Goal: Task Accomplishment & Management: Manage account settings

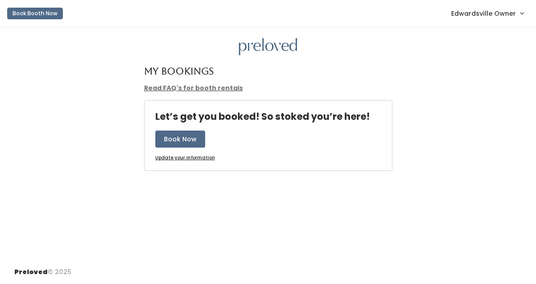
click at [484, 13] on span "Edwardsville Owner" at bounding box center [483, 14] width 65 height 10
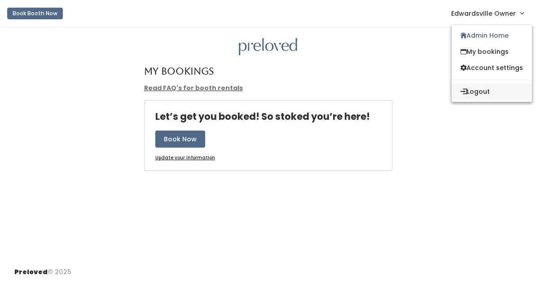
click at [473, 86] on button "Logout" at bounding box center [491, 91] width 80 height 16
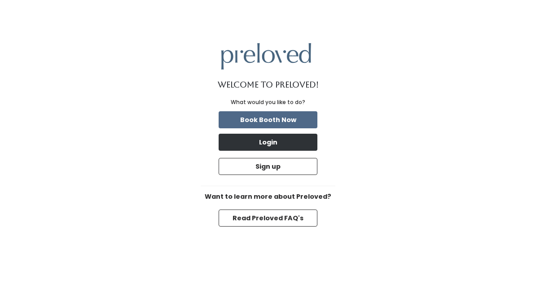
click at [297, 142] on button "Login" at bounding box center [268, 142] width 99 height 17
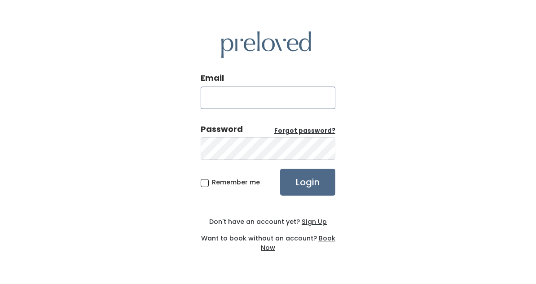
type input "edwardsville@preloved.love"
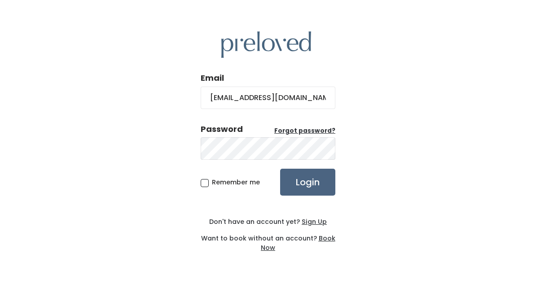
click at [322, 178] on input "Login" at bounding box center [307, 182] width 55 height 27
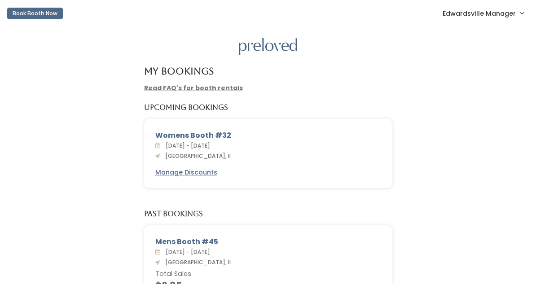
click at [488, 14] on span "Edwardsville Manager" at bounding box center [478, 14] width 73 height 10
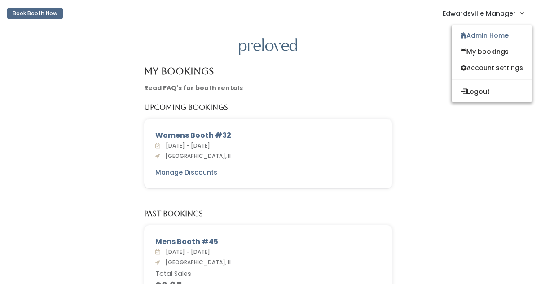
click at [295, 66] on div "My Bookings Read FAQ's for booth rentals Upcoming Bookings Womens Booth #32 Sat…" at bounding box center [268, 179] width 536 height 304
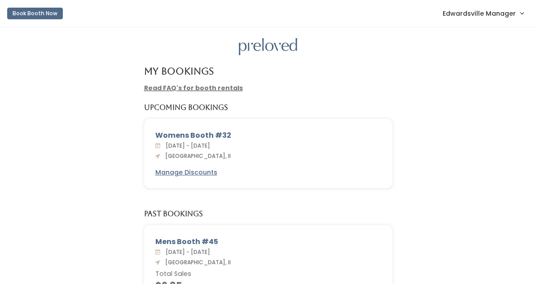
click at [482, 16] on span "Edwardsville Manager" at bounding box center [478, 14] width 73 height 10
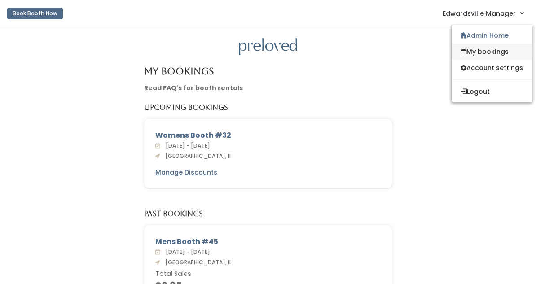
click at [476, 50] on link "My bookings" at bounding box center [491, 52] width 80 height 16
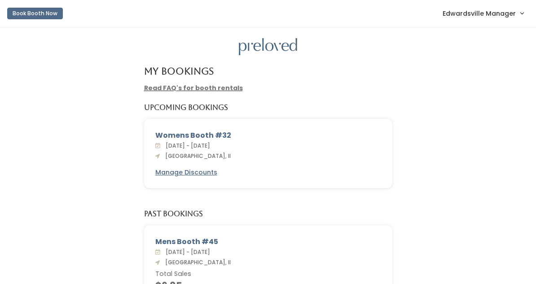
click at [488, 10] on span "Edwardsville Manager" at bounding box center [478, 14] width 73 height 10
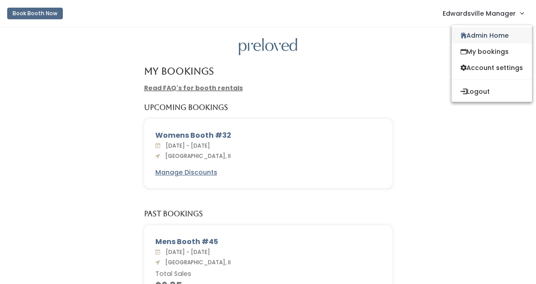
click at [480, 33] on link "Admin Home" at bounding box center [491, 35] width 80 height 16
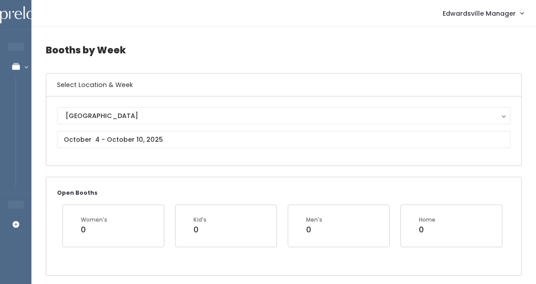
click at [101, 130] on div "Edwardsville Edwardsville" at bounding box center [283, 131] width 453 height 48
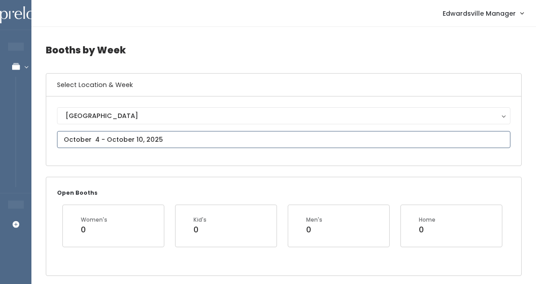
click at [99, 145] on input "text" at bounding box center [283, 139] width 453 height 17
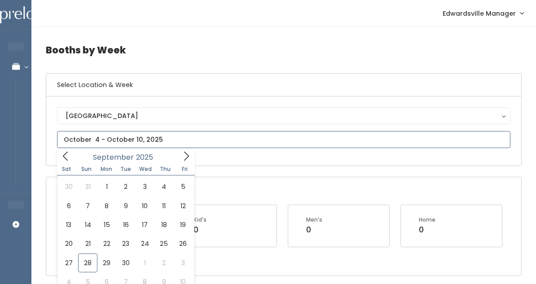
click at [180, 153] on span at bounding box center [186, 156] width 17 height 14
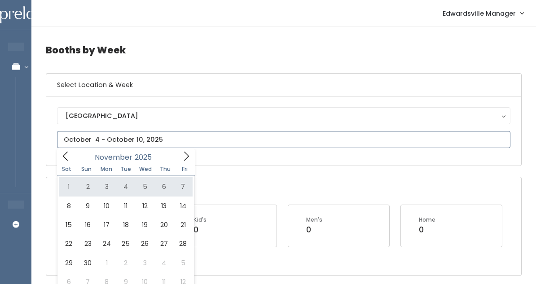
type input "November 1 to November 7"
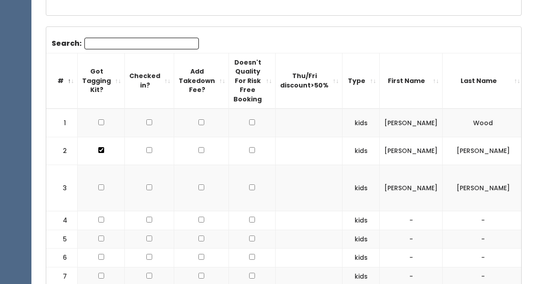
scroll to position [24, 0]
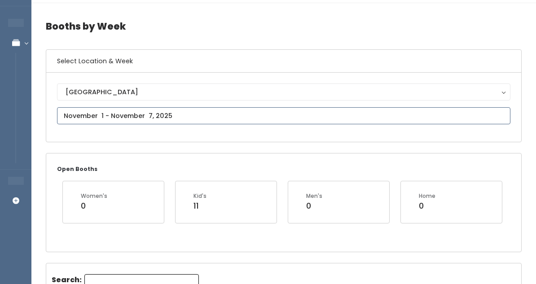
click at [266, 112] on input "text" at bounding box center [283, 115] width 453 height 17
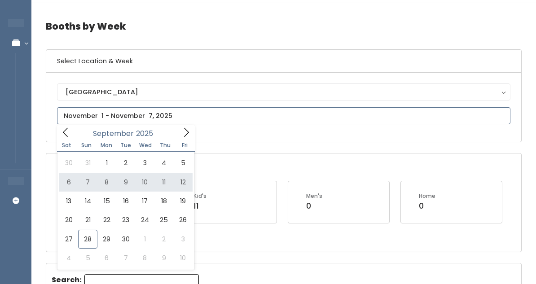
type input "September 6 to September 12"
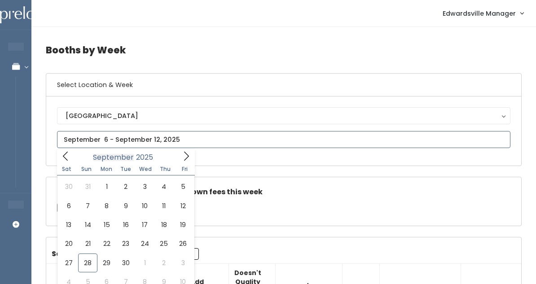
click at [129, 144] on input "text" at bounding box center [283, 139] width 453 height 17
click at [182, 153] on icon at bounding box center [186, 156] width 10 height 10
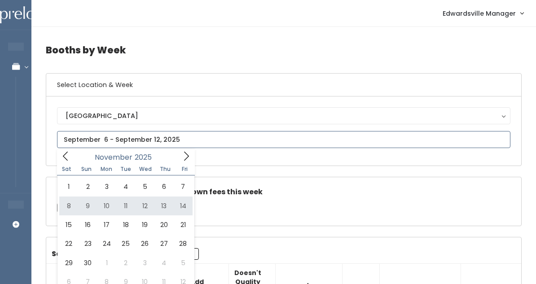
type input "November 8 to November 14"
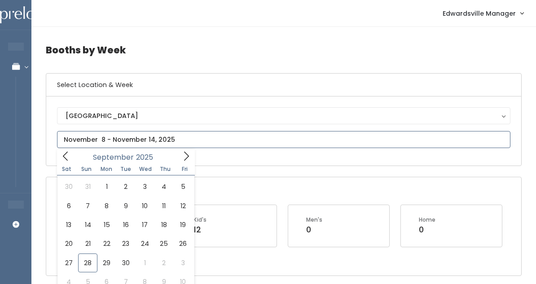
click at [139, 138] on input "text" at bounding box center [283, 139] width 453 height 17
click at [189, 160] on icon at bounding box center [186, 156] width 10 height 10
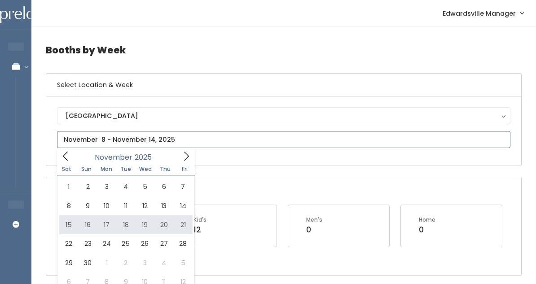
type input "[DATE] to [DATE]"
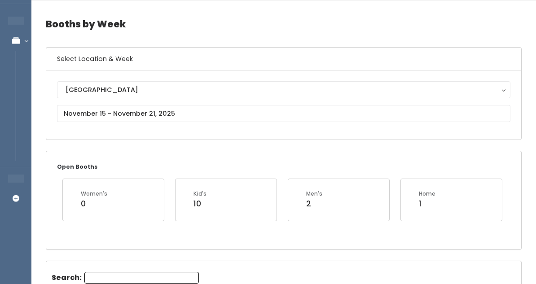
scroll to position [26, 0]
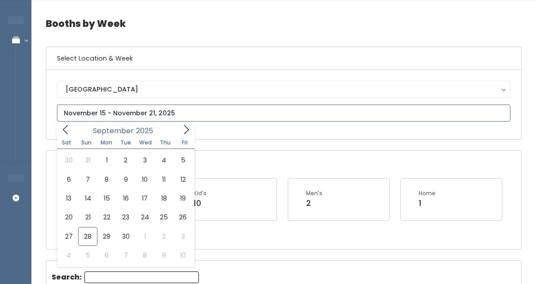
click at [171, 115] on input "text" at bounding box center [283, 113] width 453 height 17
click at [62, 126] on icon at bounding box center [66, 130] width 10 height 10
click at [62, 126] on span at bounding box center [65, 130] width 17 height 14
click at [188, 131] on icon at bounding box center [186, 130] width 10 height 10
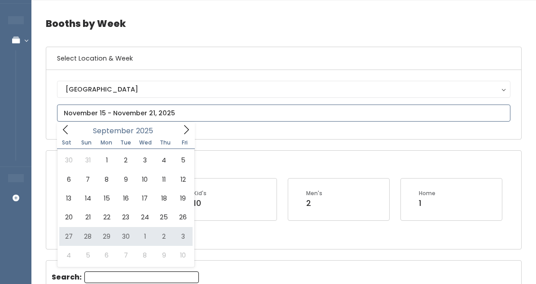
type input "September 27 to October 3"
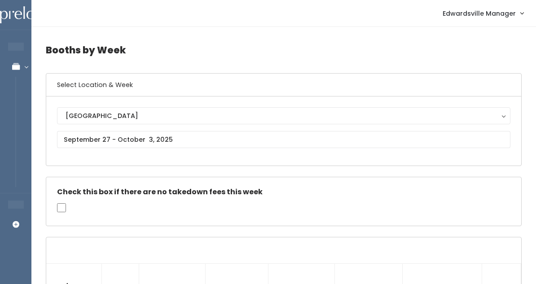
click at [476, 12] on span "Edwardsville Manager" at bounding box center [478, 14] width 73 height 10
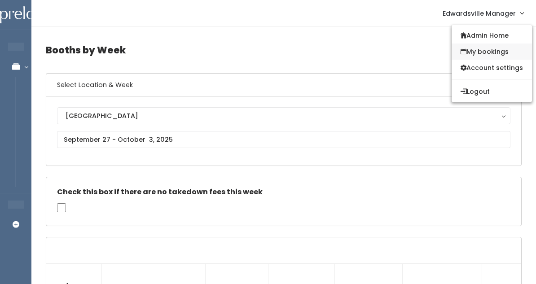
click at [472, 54] on link "My bookings" at bounding box center [491, 52] width 80 height 16
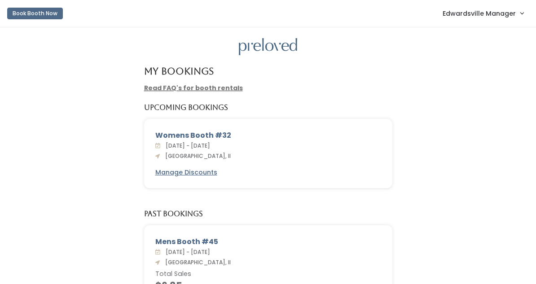
click at [477, 22] on link "Edwardsville Manager" at bounding box center [482, 13] width 99 height 19
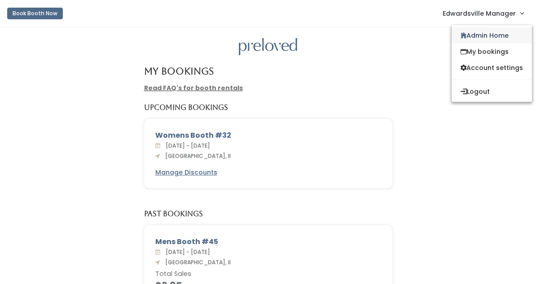
click at [474, 33] on link "Admin Home" at bounding box center [491, 35] width 80 height 16
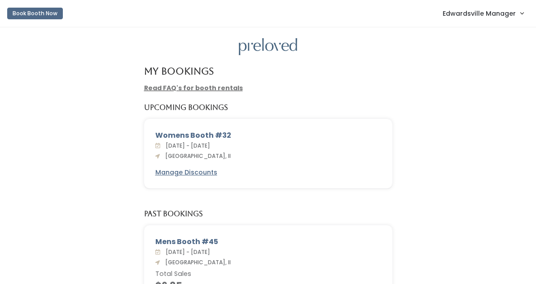
click at [484, 12] on span "Edwardsville Manager" at bounding box center [478, 14] width 73 height 10
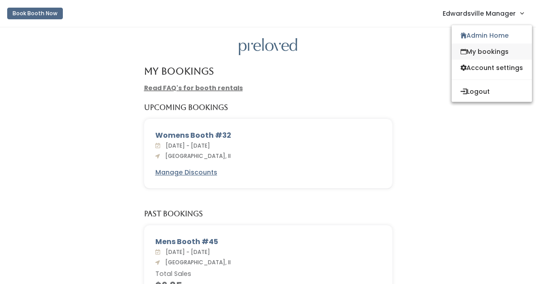
click at [475, 48] on link "My bookings" at bounding box center [491, 52] width 80 height 16
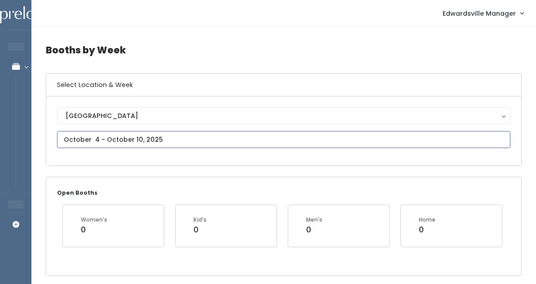
click at [137, 136] on input "text" at bounding box center [283, 139] width 453 height 17
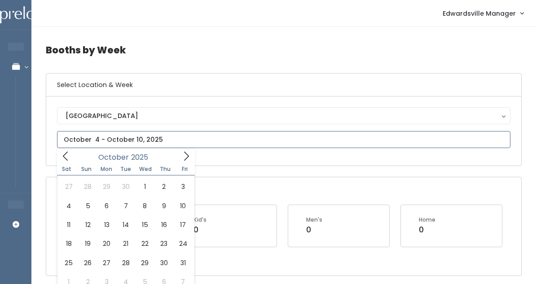
click at [188, 156] on icon at bounding box center [186, 156] width 10 height 10
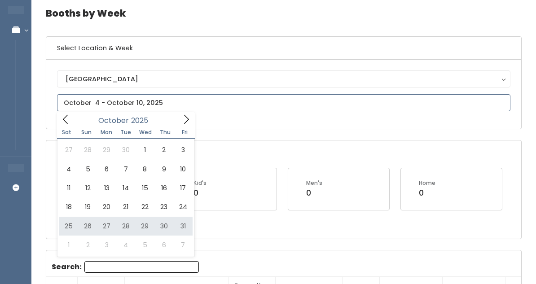
scroll to position [38, 0]
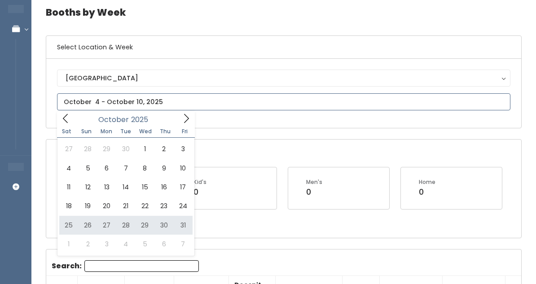
type input "October 25 to October 31"
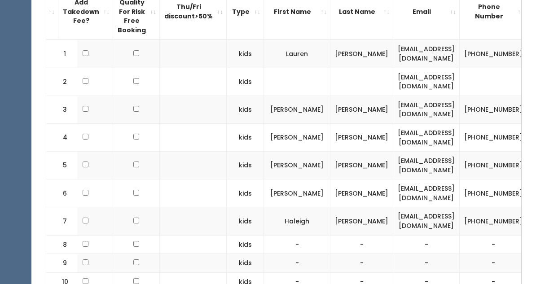
scroll to position [0, 128]
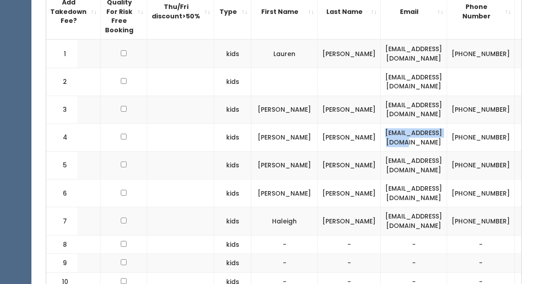
drag, startPoint x: 477, startPoint y: 129, endPoint x: 390, endPoint y: 129, distance: 87.5
click at [390, 129] on td "[EMAIL_ADDRESS][DOMAIN_NAME]" at bounding box center [414, 137] width 66 height 28
copy td "[EMAIL_ADDRESS][DOMAIN_NAME]"
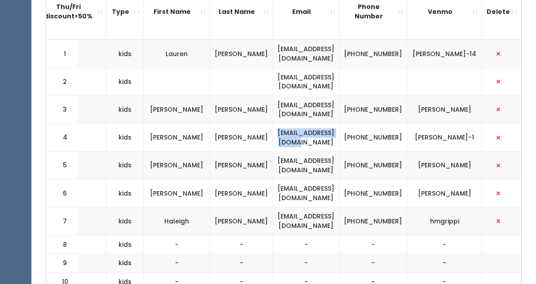
scroll to position [0, 244]
drag, startPoint x: 421, startPoint y: 126, endPoint x: 465, endPoint y: 136, distance: 44.6
click at [465, 136] on td "[PERSON_NAME]-1" at bounding box center [444, 137] width 75 height 28
copy td "[PERSON_NAME]-1"
drag, startPoint x: 377, startPoint y: 123, endPoint x: 409, endPoint y: 135, distance: 34.3
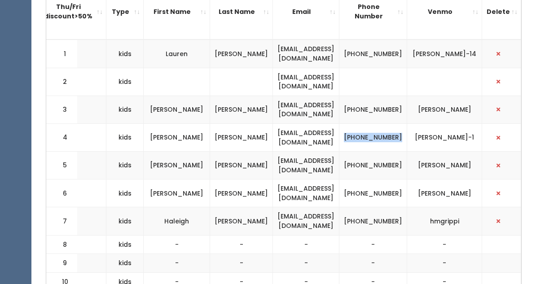
click at [407, 135] on td "[PHONE_NUMBER]" at bounding box center [373, 137] width 68 height 28
copy td "[PHONE_NUMBER]"
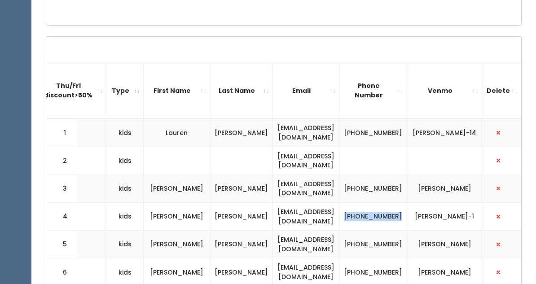
scroll to position [250, 0]
click at [503, 211] on button "button" at bounding box center [498, 217] width 12 height 12
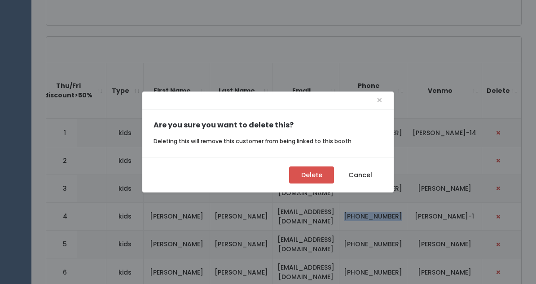
click at [305, 177] on button "Delete" at bounding box center [311, 174] width 45 height 17
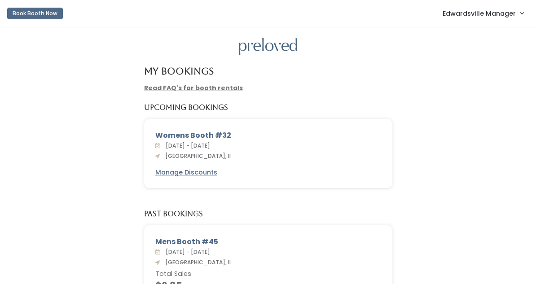
click at [476, 15] on span "Edwardsville Manager" at bounding box center [478, 14] width 73 height 10
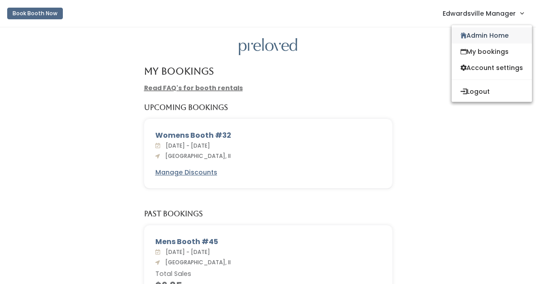
click at [475, 33] on link "Admin Home" at bounding box center [491, 35] width 80 height 16
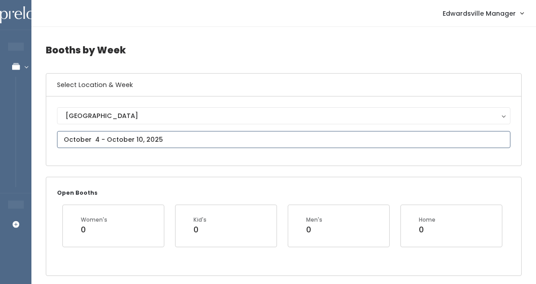
click at [241, 138] on input "text" at bounding box center [283, 139] width 453 height 17
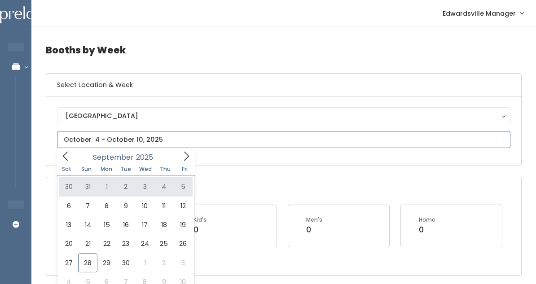
click at [181, 156] on icon at bounding box center [186, 156] width 10 height 10
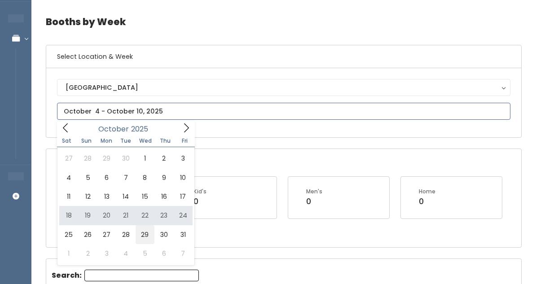
scroll to position [31, 0]
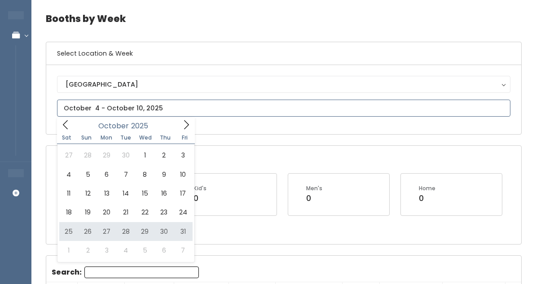
type input "[DATE] to [DATE]"
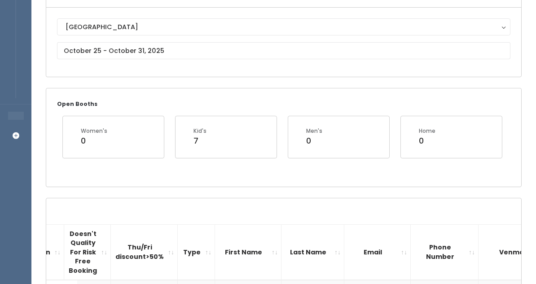
scroll to position [80, 0]
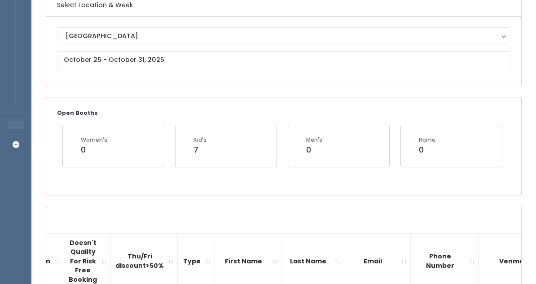
click at [307, 72] on div "[GEOGRAPHIC_DATA] [GEOGRAPHIC_DATA]" at bounding box center [283, 51] width 453 height 48
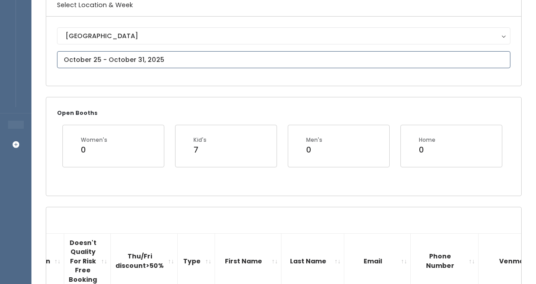
click at [298, 64] on input "text" at bounding box center [283, 59] width 453 height 17
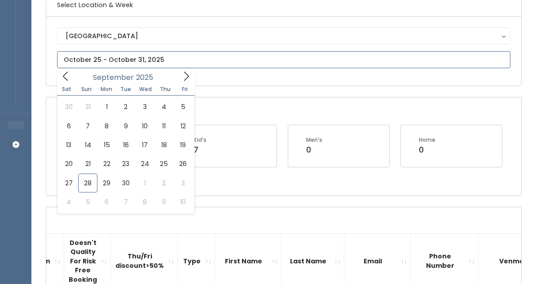
click at [184, 81] on icon at bounding box center [186, 76] width 10 height 10
click at [184, 78] on icon at bounding box center [186, 76] width 10 height 10
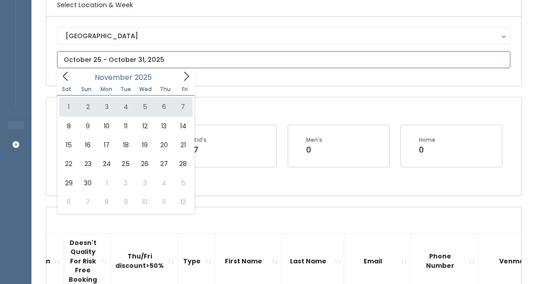
type input "[DATE] to [DATE]"
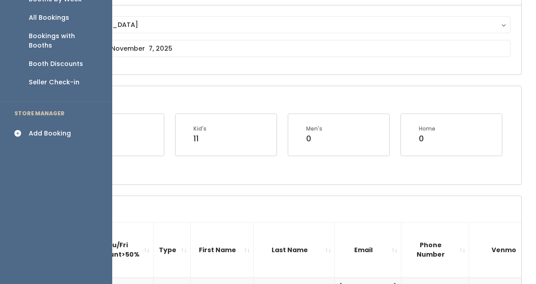
scroll to position [70, 0]
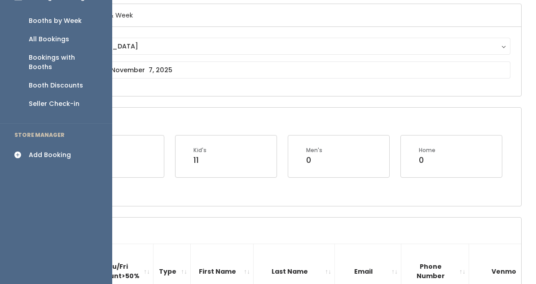
click at [43, 150] on div "Add Booking" at bounding box center [50, 154] width 42 height 9
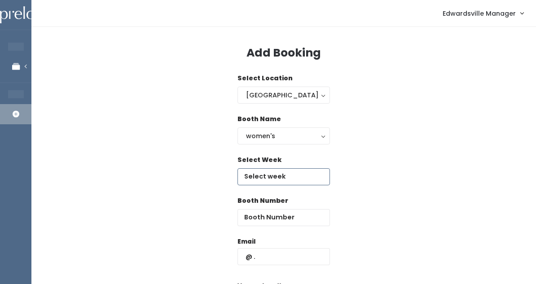
click at [284, 173] on input "text" at bounding box center [283, 176] width 92 height 17
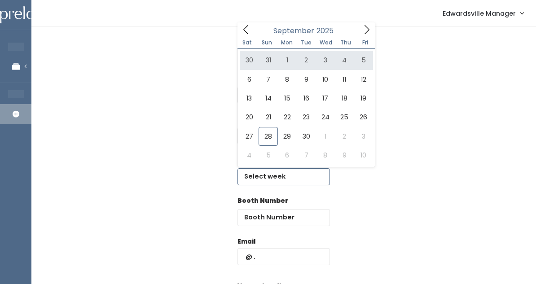
click at [367, 28] on icon at bounding box center [366, 29] width 5 height 9
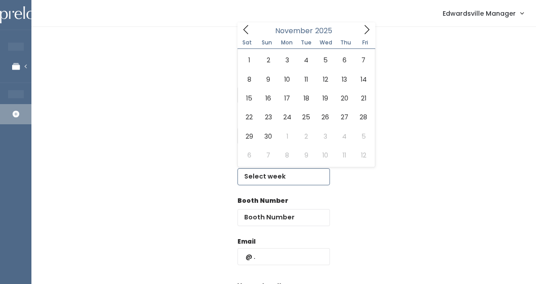
click at [367, 28] on icon at bounding box center [366, 29] width 5 height 9
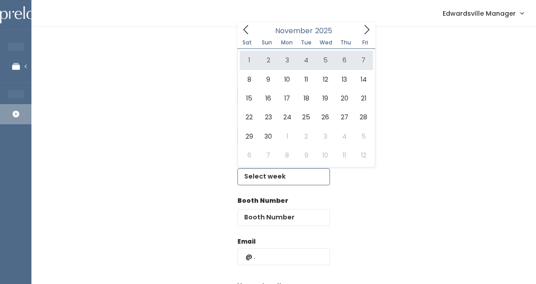
type input "November 1 to November 7"
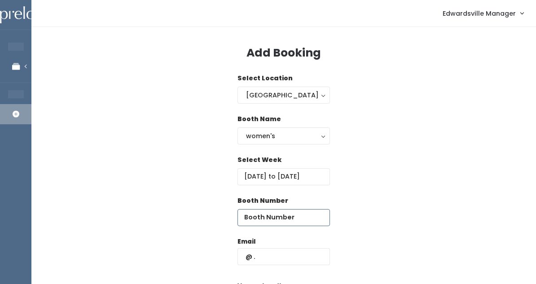
click at [280, 216] on input "number" at bounding box center [283, 217] width 92 height 17
type input "4"
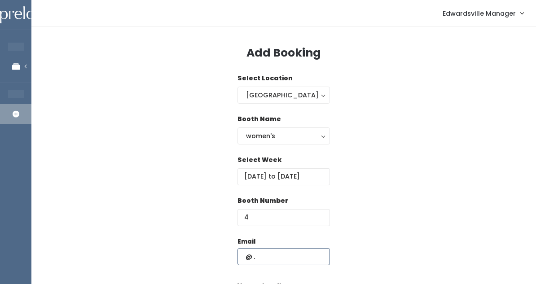
paste input "suehagop56@gmail.com"
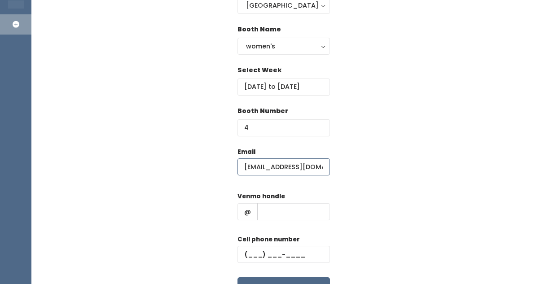
scroll to position [90, 0]
type input "suehagop56@gmail.com"
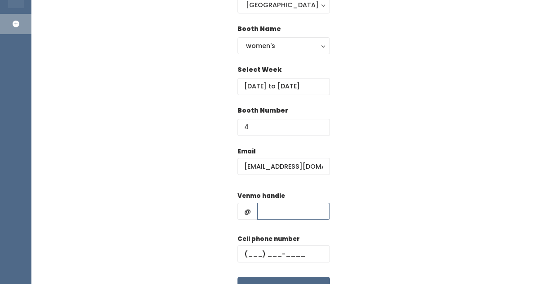
click at [286, 215] on input "text" at bounding box center [293, 211] width 73 height 17
paste input "susan-hagopian-1"
type input "susan-hagopian-1"
paste input "(618) 978-2069"
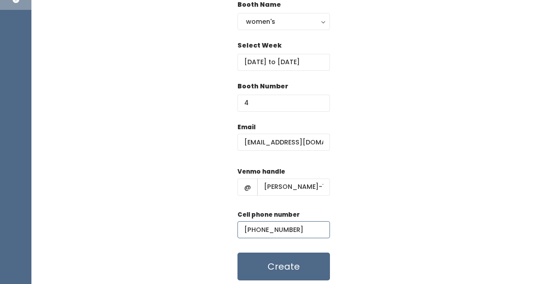
scroll to position [117, 0]
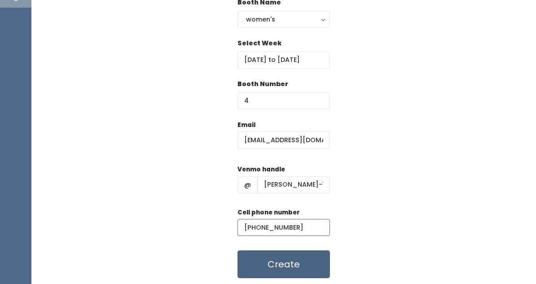
type input "(618) 978-2069"
click at [305, 263] on button "Create" at bounding box center [283, 264] width 92 height 28
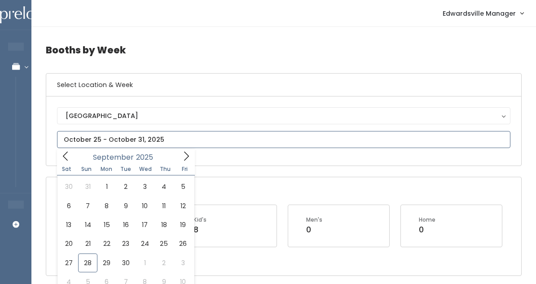
click at [216, 131] on input "text" at bounding box center [283, 139] width 453 height 17
click at [60, 158] on span at bounding box center [65, 156] width 17 height 14
click at [185, 155] on icon at bounding box center [186, 156] width 10 height 10
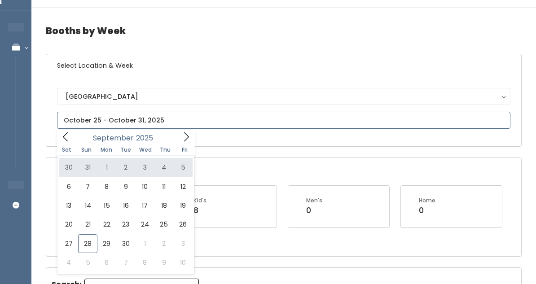
scroll to position [39, 0]
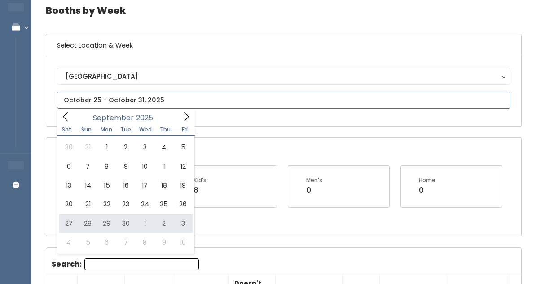
type input "[DATE] to [DATE]"
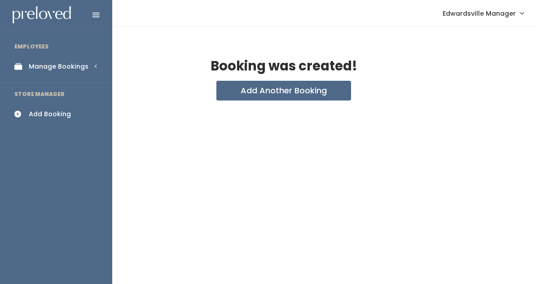
click at [21, 63] on icon at bounding box center [20, 67] width 13 height 8
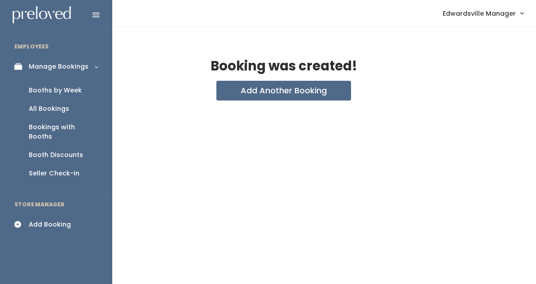
click at [46, 106] on div "All Bookings" at bounding box center [49, 108] width 40 height 9
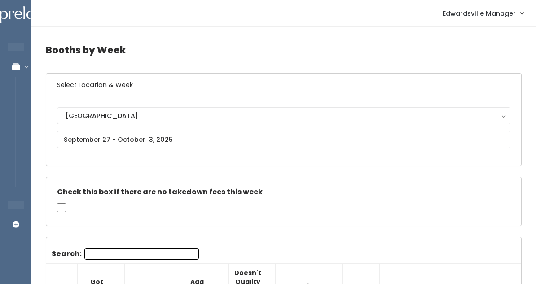
click at [121, 250] on input "Search:" at bounding box center [141, 254] width 114 height 12
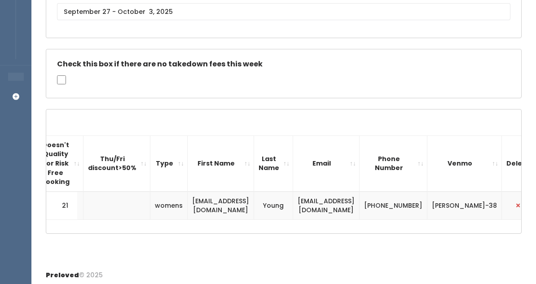
scroll to position [0, 192]
type input "Tar"
click at [512, 207] on button "button" at bounding box center [518, 206] width 12 height 12
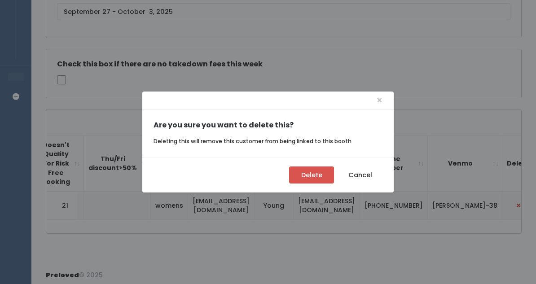
click at [322, 170] on button "Delete" at bounding box center [311, 174] width 45 height 17
